Goal: Check status: Check status

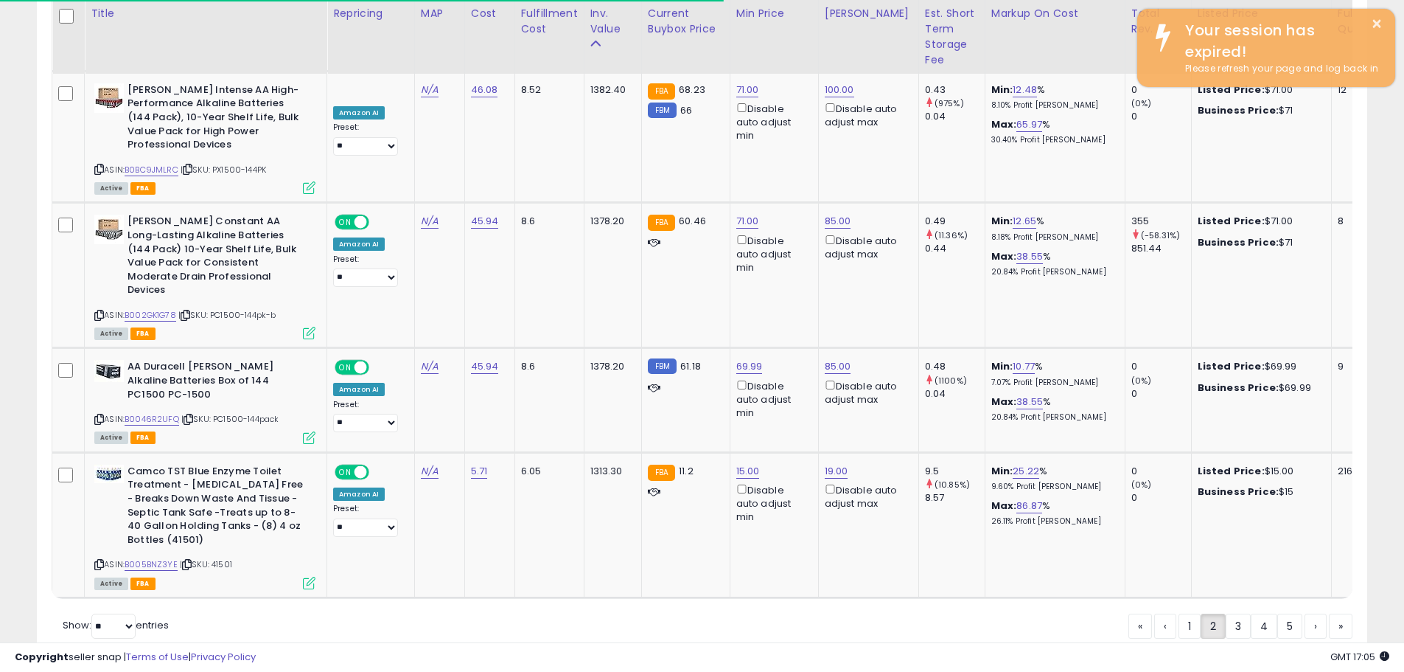
scroll to position [302, 772]
